Goal: Transaction & Acquisition: Purchase product/service

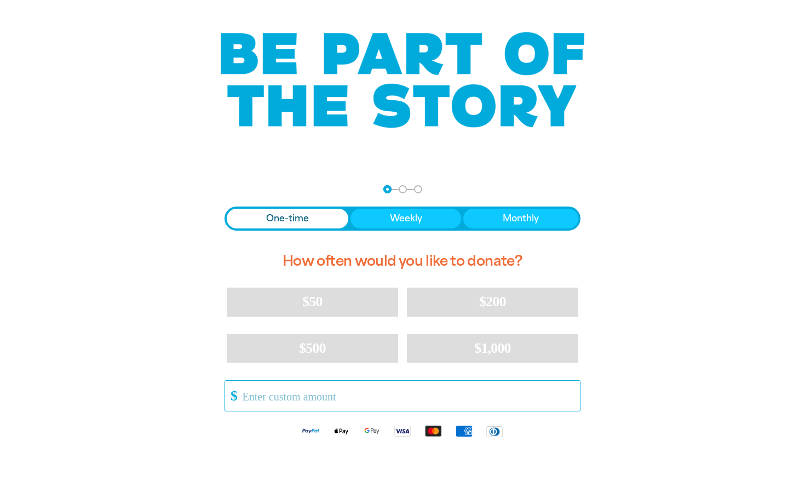
click at [291, 388] on input "Other Amount" at bounding box center [407, 396] width 345 height 30
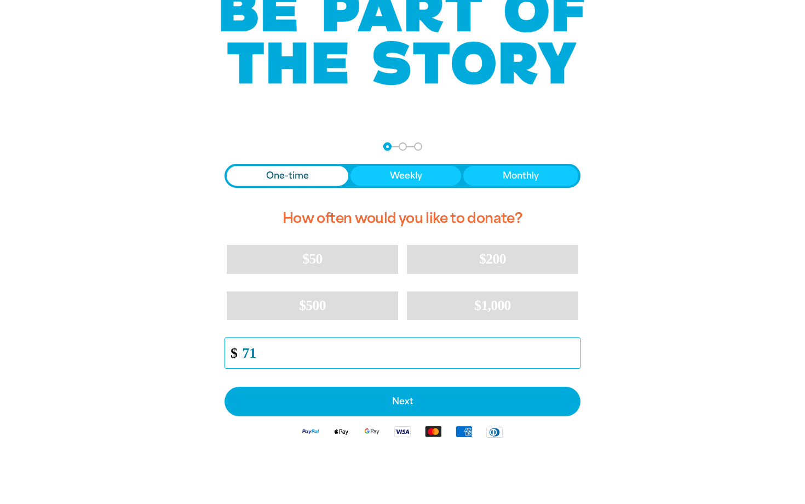
scroll to position [112, 0]
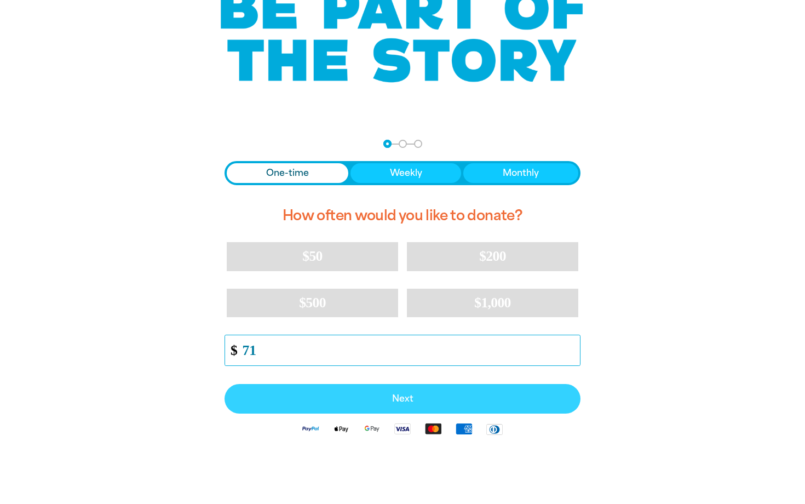
type input "71"
click at [369, 396] on span "Next" at bounding box center [403, 398] width 332 height 9
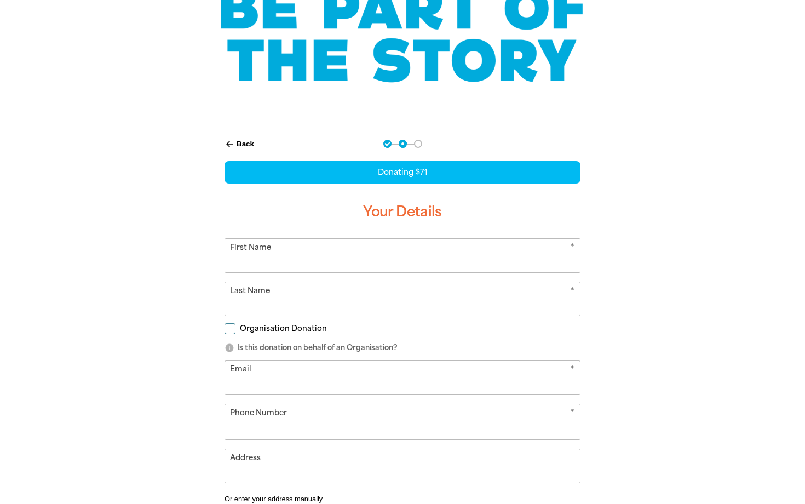
select select "AU"
click at [324, 260] on input "First Name" at bounding box center [402, 255] width 355 height 33
type input "[PERSON_NAME]"
type input "[EMAIL_ADDRESS][DOMAIN_NAME]"
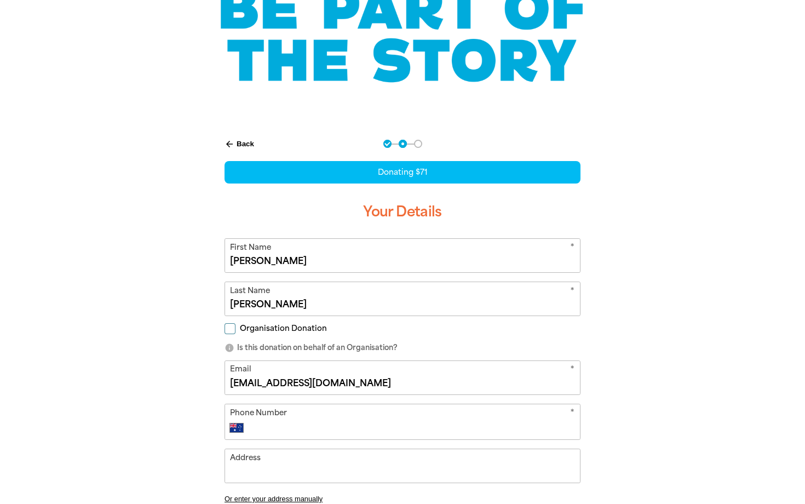
type input "83341819"
type input "[STREET_ADDRESS]"
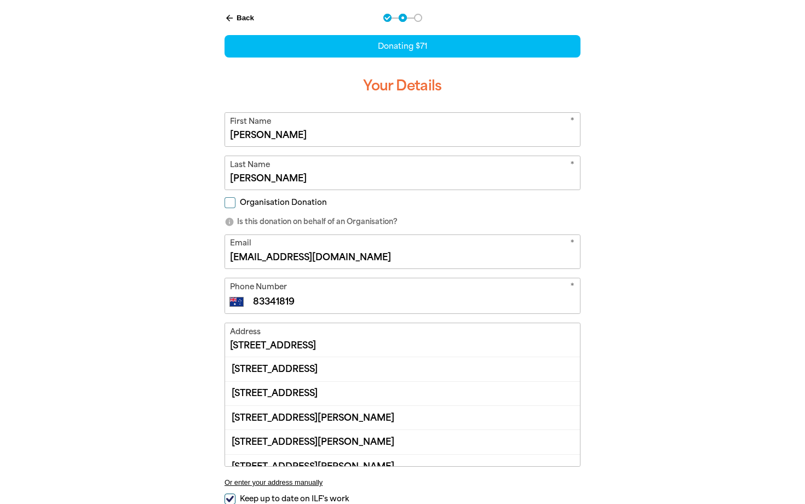
scroll to position [252, 0]
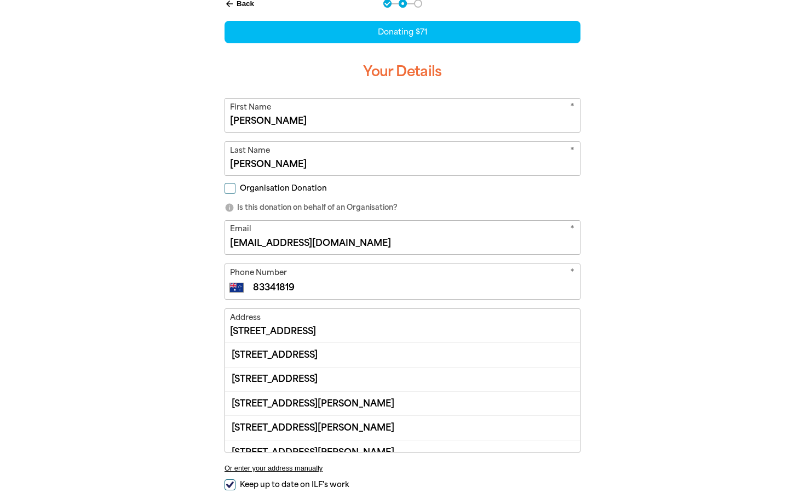
click at [662, 353] on div "arrow_back Back Step 1 Step 2 Step 3 Donating $71 Your Details * First Name [PE…" at bounding box center [402, 295] width 657 height 619
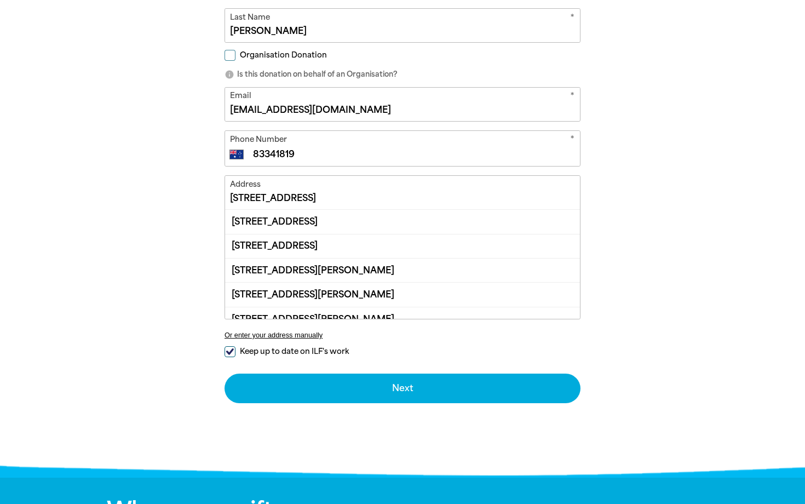
click at [262, 350] on span "Keep up to date on ILF's work" at bounding box center [294, 351] width 109 height 10
click at [235, 350] on input "Keep up to date on ILF's work" at bounding box center [230, 351] width 11 height 11
checkbox input "false"
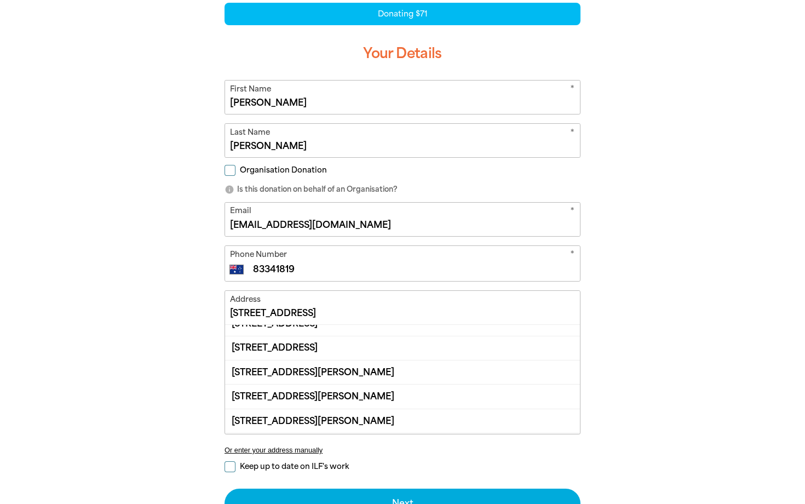
scroll to position [212, 0]
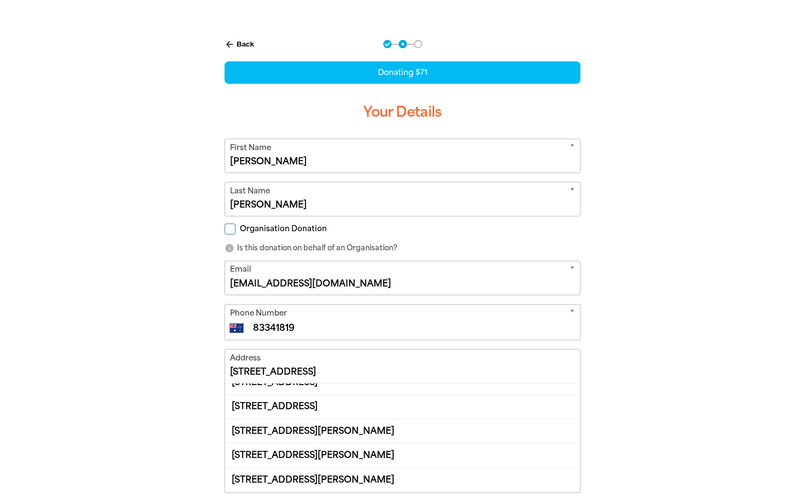
click at [228, 248] on icon "info" at bounding box center [230, 248] width 10 height 10
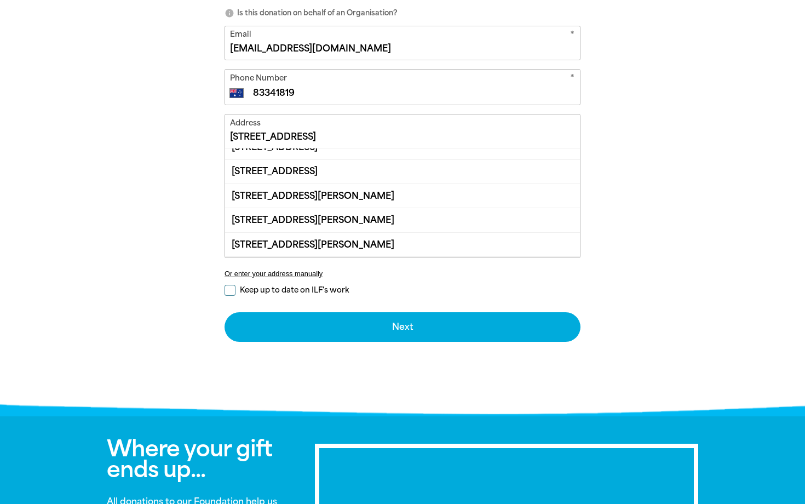
scroll to position [649, 0]
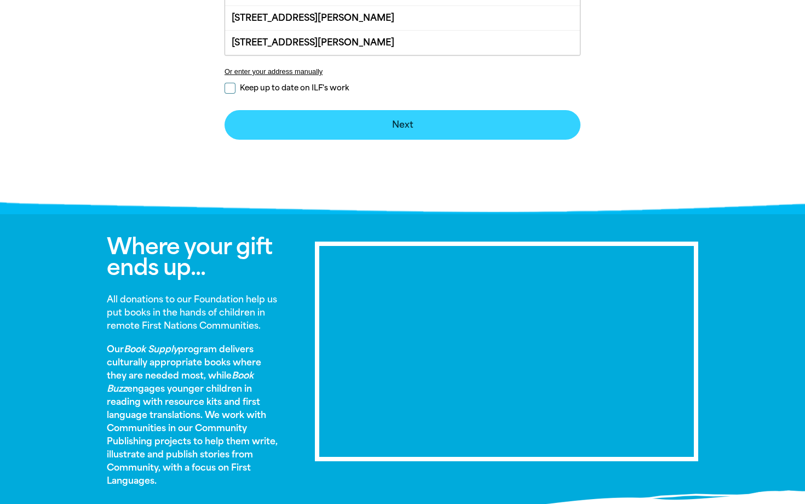
click at [393, 125] on button "Next chevron_right" at bounding box center [403, 125] width 356 height 30
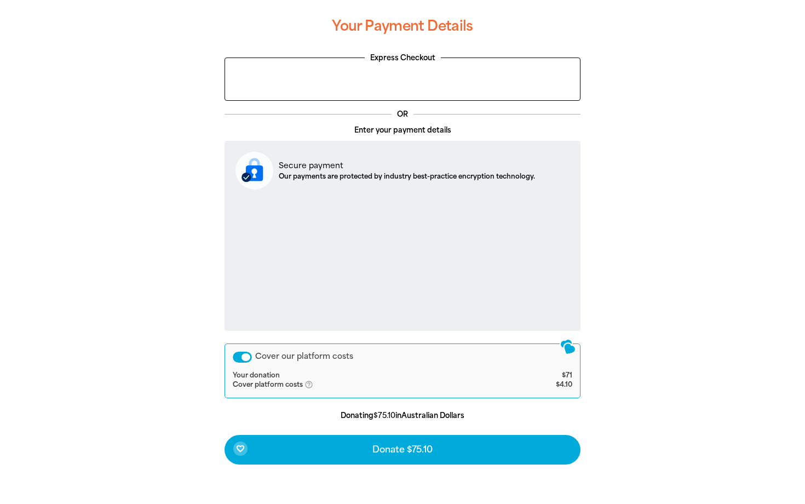
scroll to position [266, 0]
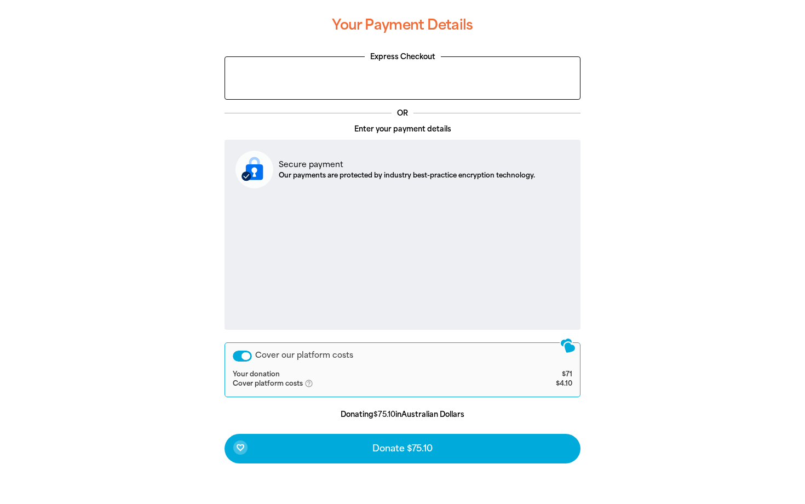
click at [245, 355] on div "Cover our platform costs" at bounding box center [242, 355] width 19 height 11
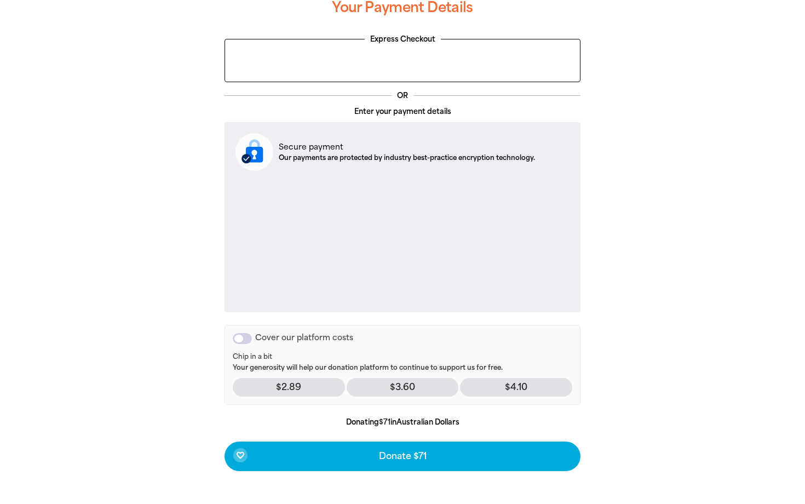
scroll to position [276, 0]
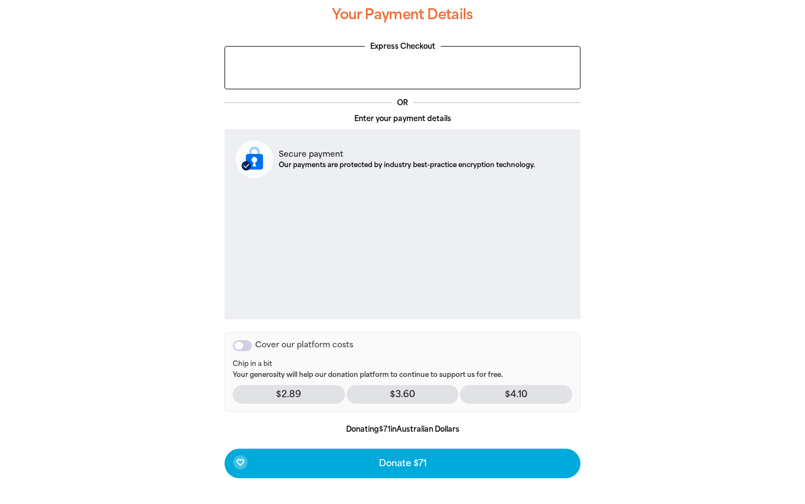
click at [244, 349] on div "Cover our platform costs" at bounding box center [242, 345] width 19 height 11
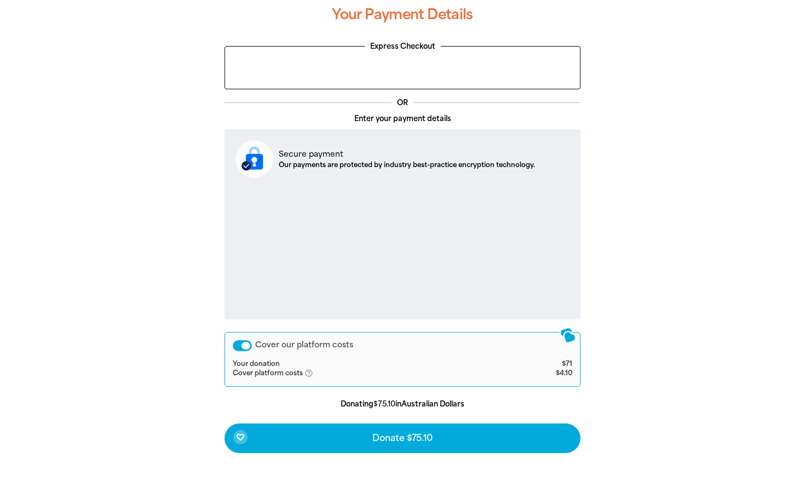
click at [245, 347] on div "Cover our platform costs" at bounding box center [242, 345] width 19 height 11
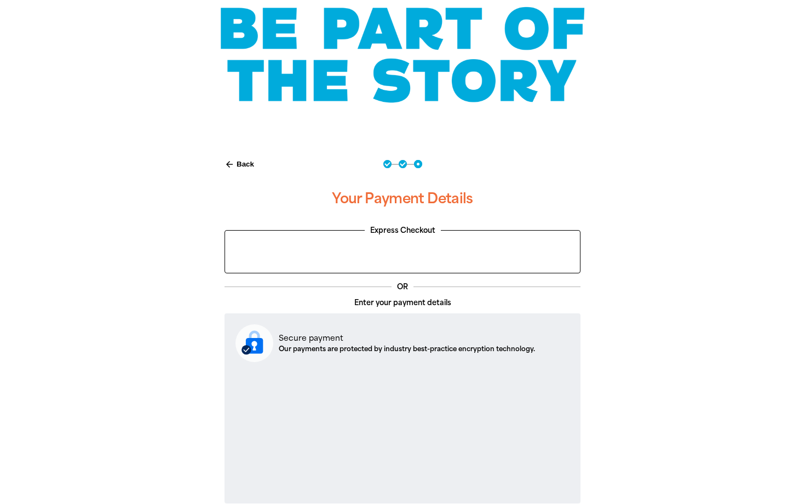
scroll to position [0, 0]
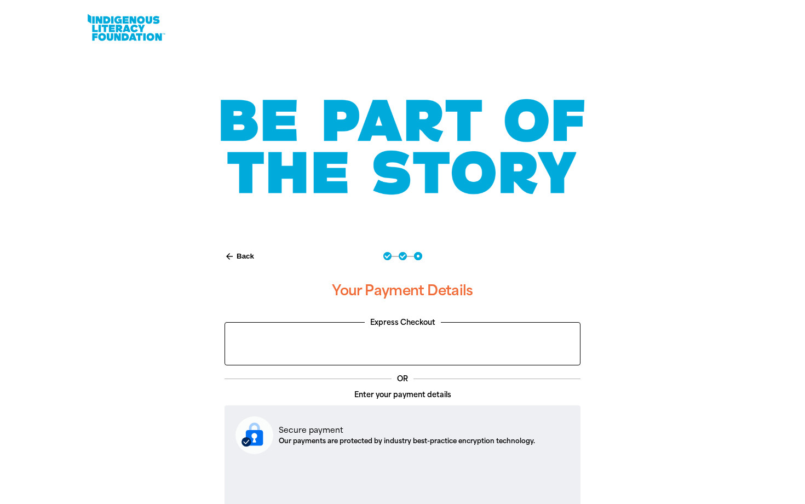
click at [234, 255] on button "arrow_back Back" at bounding box center [239, 256] width 38 height 19
select select "AU"
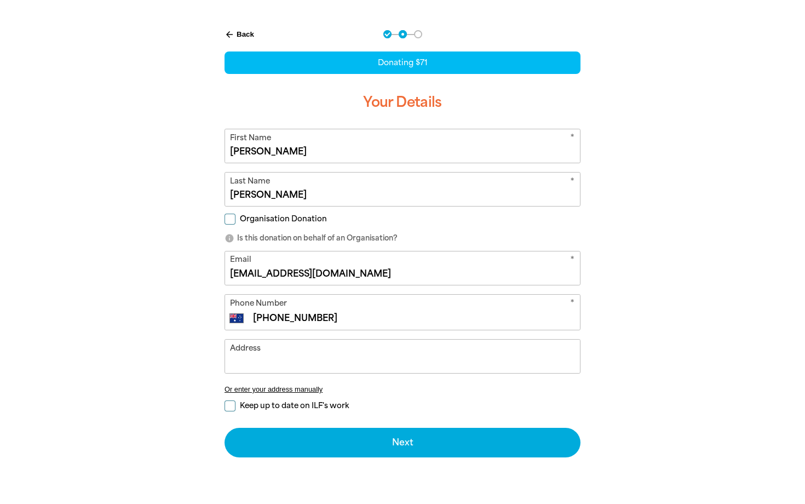
scroll to position [223, 0]
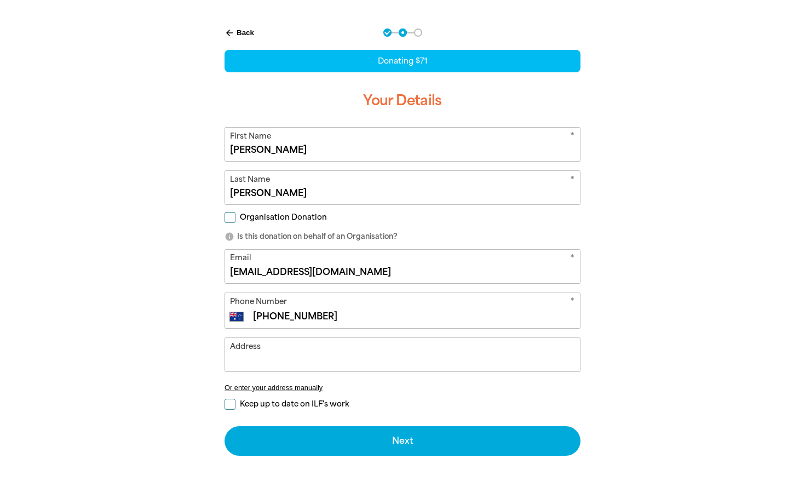
click at [242, 33] on button "arrow_back Back" at bounding box center [239, 33] width 38 height 19
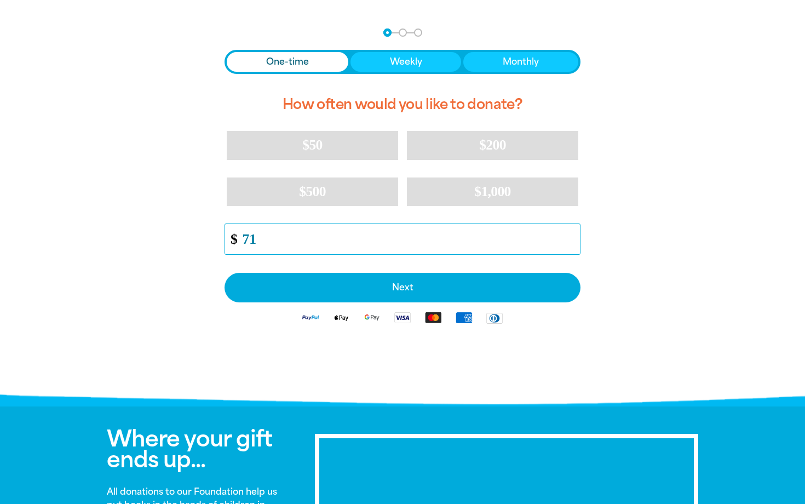
click at [267, 242] on input "71" at bounding box center [407, 239] width 345 height 30
type input "75"
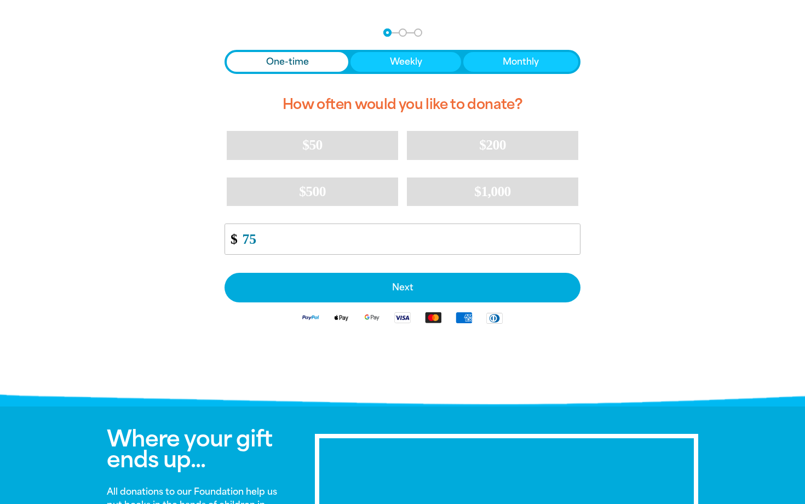
click at [649, 252] on div "arrow_back Back Step 1 Step 2 Step 3 One-time Weekly Monthly How often would yo…" at bounding box center [402, 208] width 657 height 386
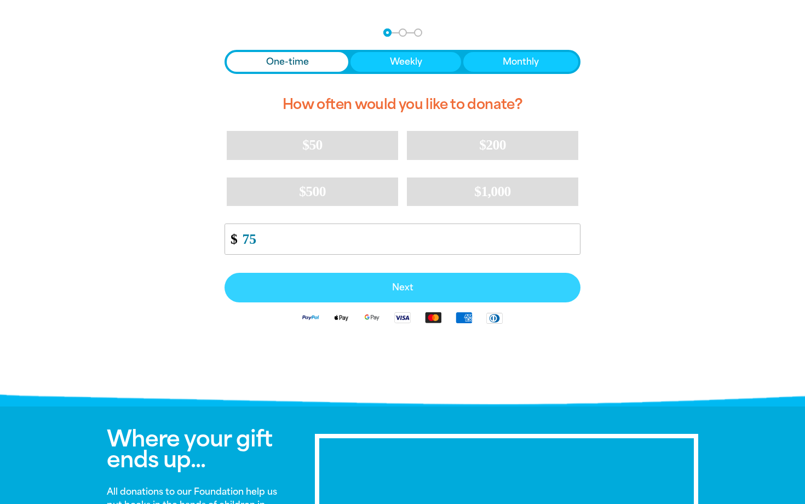
click at [471, 290] on span "Next" at bounding box center [403, 287] width 332 height 9
select select "AU"
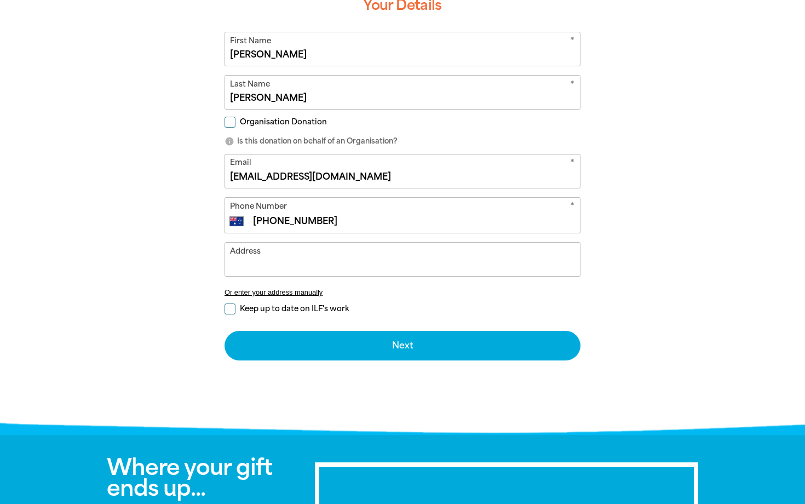
scroll to position [330, 0]
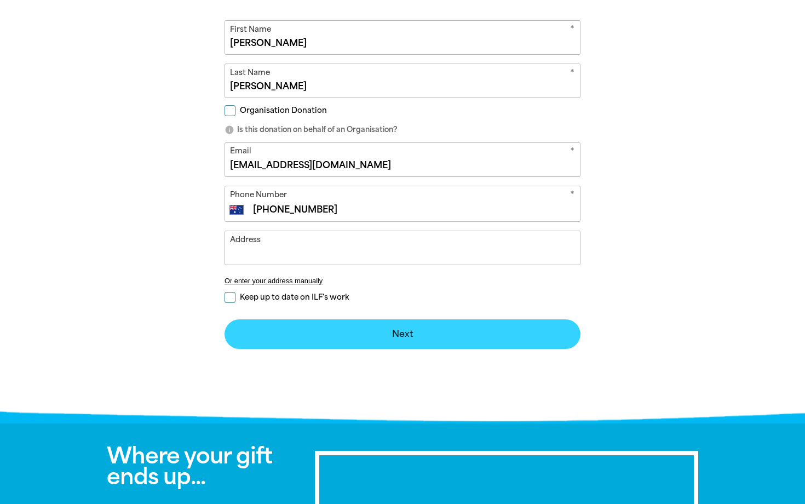
click at [386, 321] on button "Next chevron_right" at bounding box center [403, 334] width 356 height 30
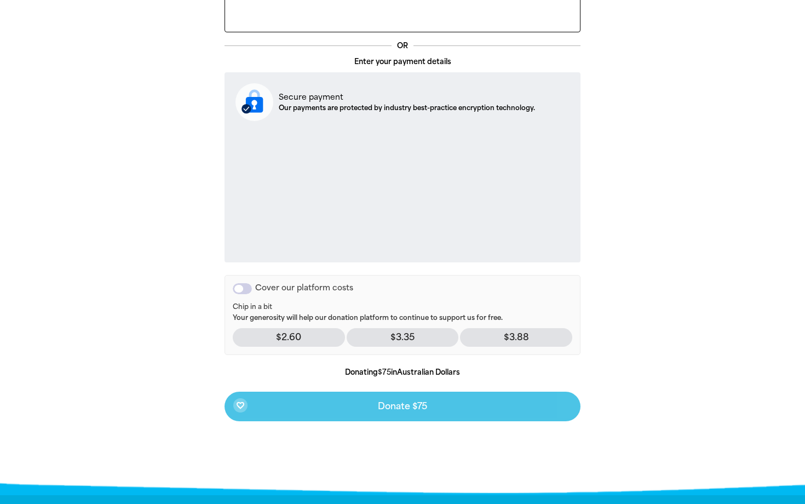
scroll to position [318, 0]
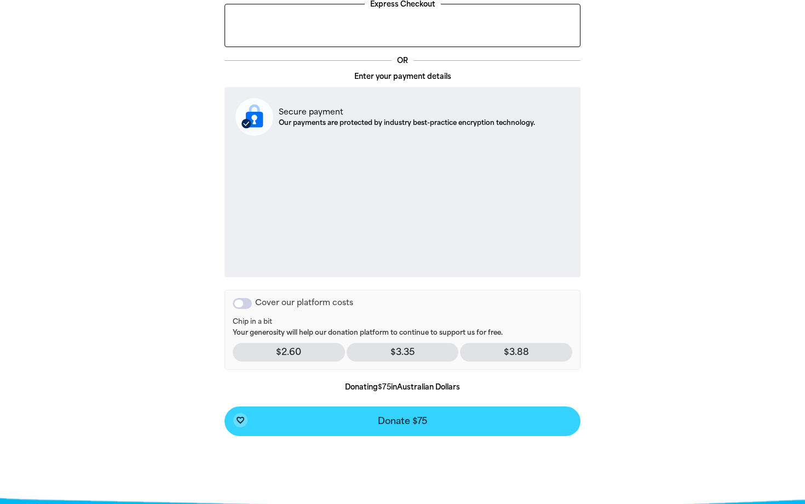
click at [406, 418] on span "Donate $75" at bounding box center [402, 421] width 49 height 9
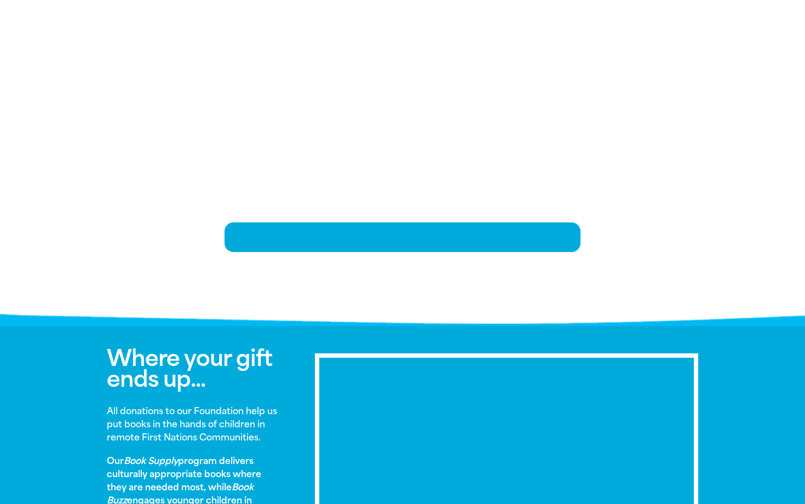
scroll to position [223, 0]
